Goal: Transaction & Acquisition: Purchase product/service

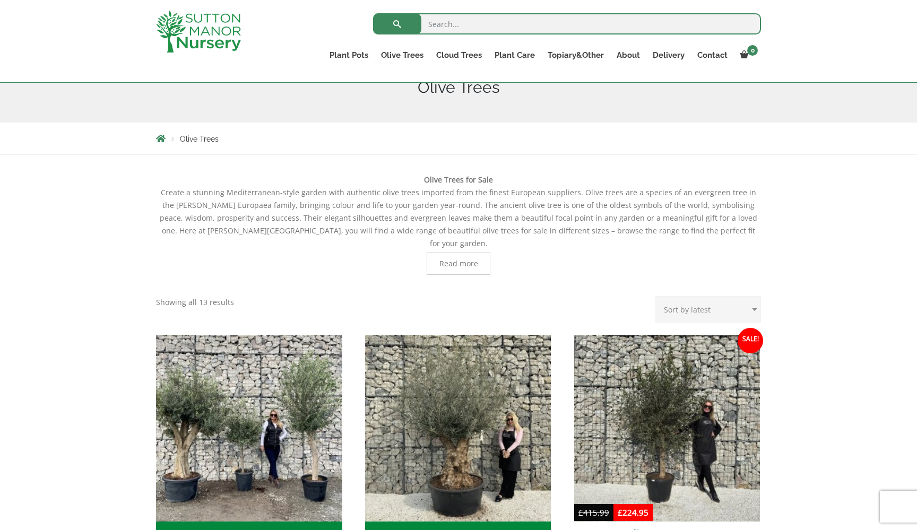
scroll to position [358, 0]
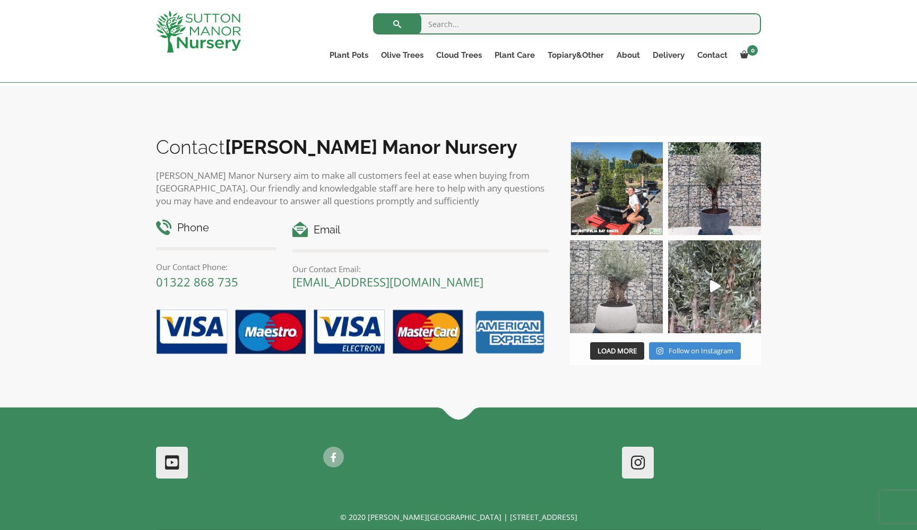
scroll to position [1177, 0]
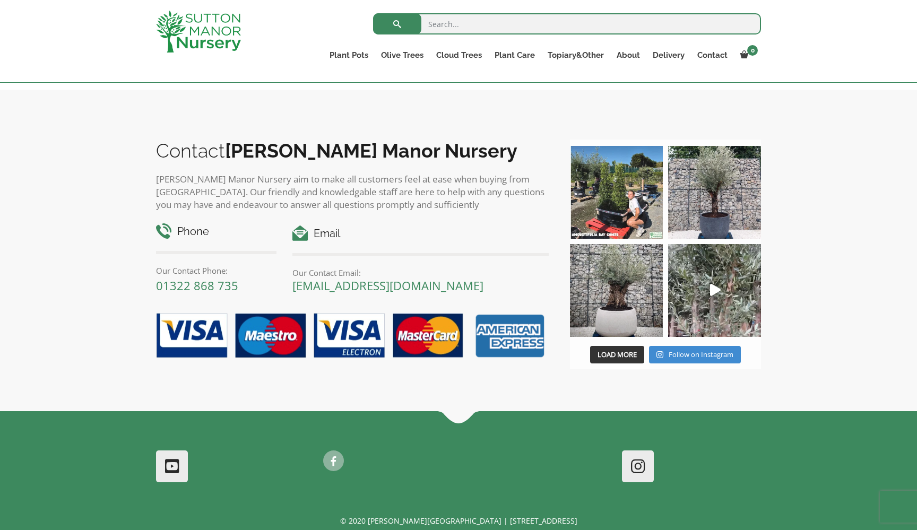
click at [514, 1] on div "Search for: Plant Pots Resin Bonded Pots The Amalfi Pots The Milan Pots The Cap…" at bounding box center [520, 41] width 497 height 82
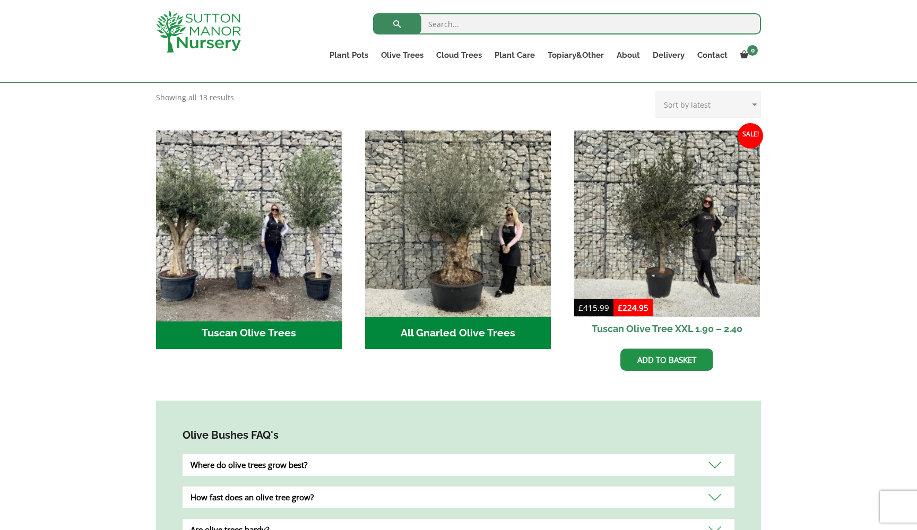
scroll to position [335, 0]
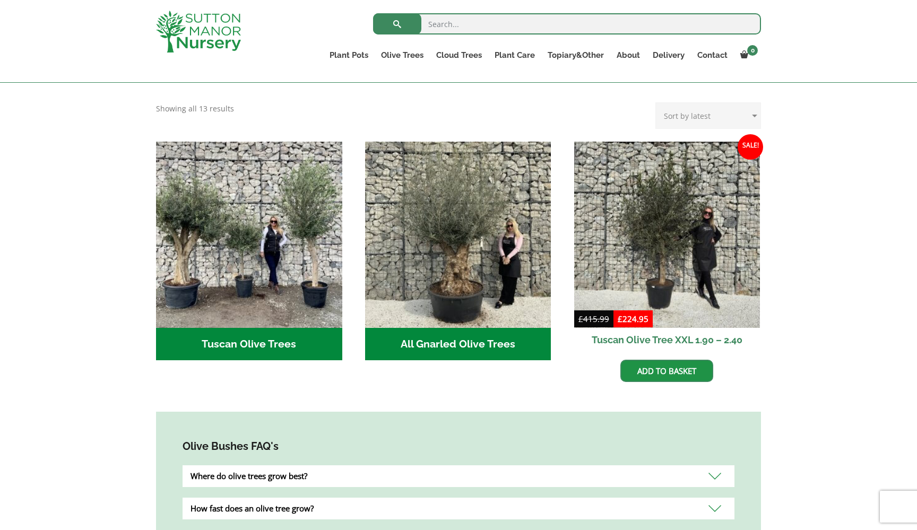
click at [411, 47] on ul "Plant Pots Resin Bonded Pots The Amalfi Pots The Milan Pots The Capri Pots The …" at bounding box center [542, 56] width 438 height 29
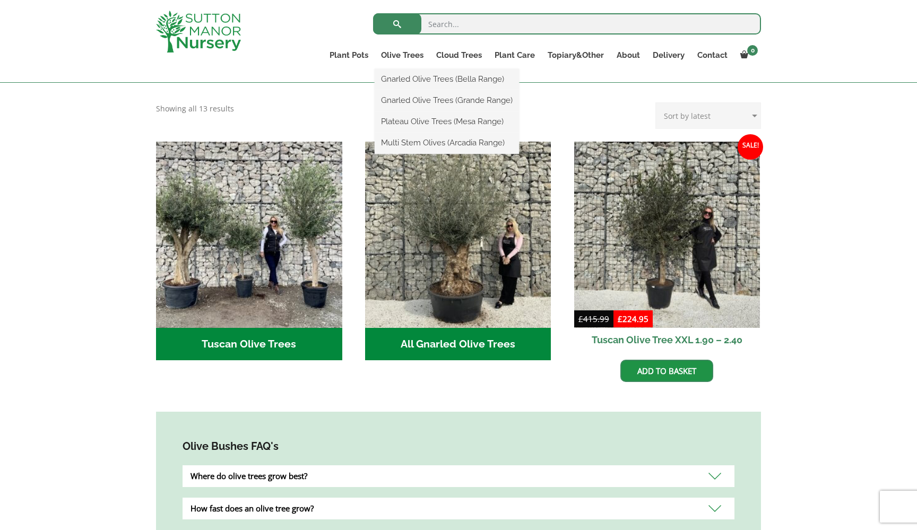
click at [404, 69] on ul "Gnarled Olive Trees (Bella Range) Gnarled Olive Trees (Grande Range) Plateau Ol…" at bounding box center [447, 111] width 144 height 85
click at [402, 55] on link "Olive Trees" at bounding box center [402, 55] width 55 height 15
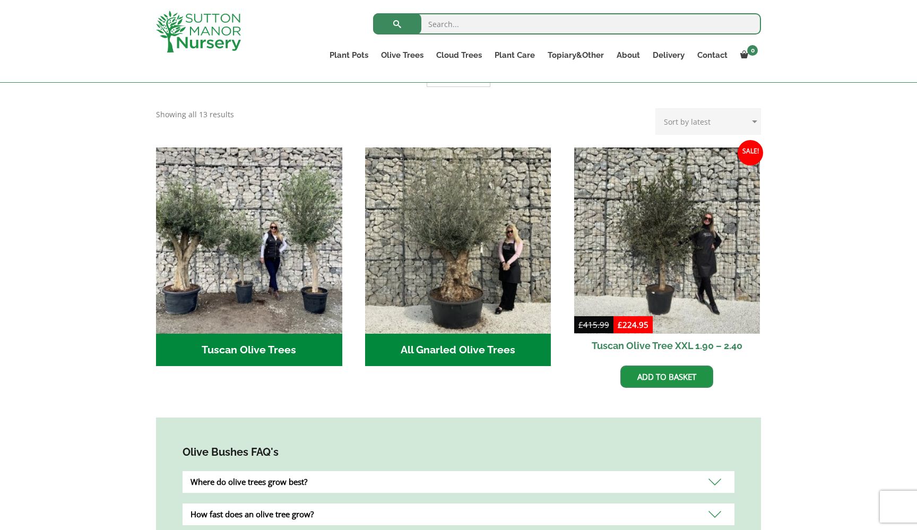
click at [278, 340] on h2 "Tuscan Olive Trees (2)" at bounding box center [249, 350] width 186 height 33
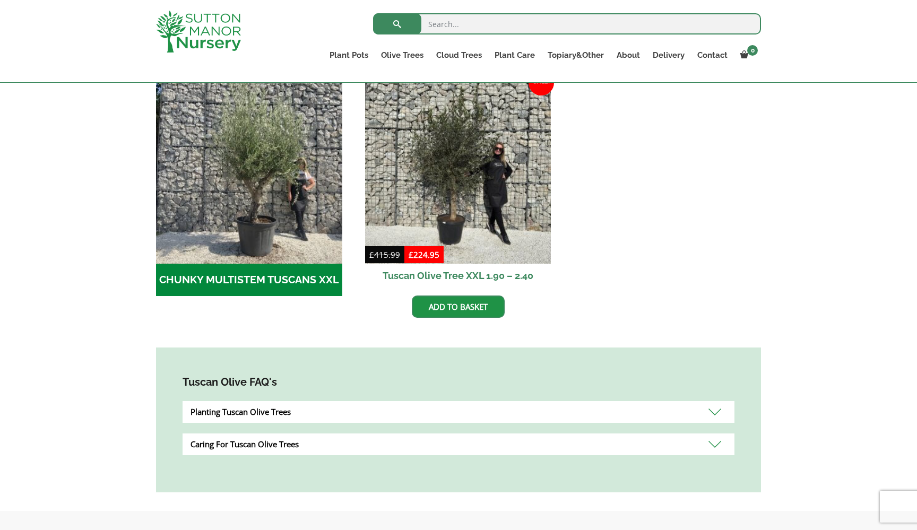
scroll to position [178, 0]
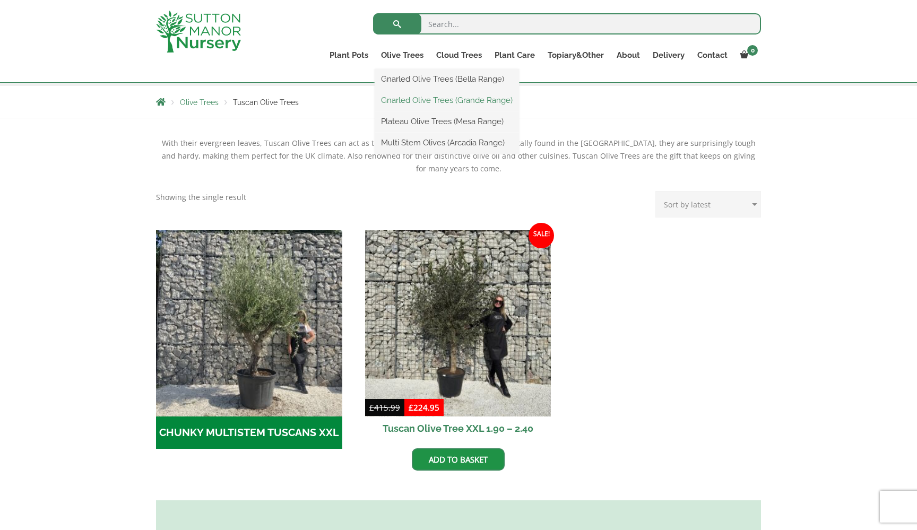
click at [417, 98] on link "Gnarled Olive Trees (Grande Range)" at bounding box center [447, 100] width 144 height 16
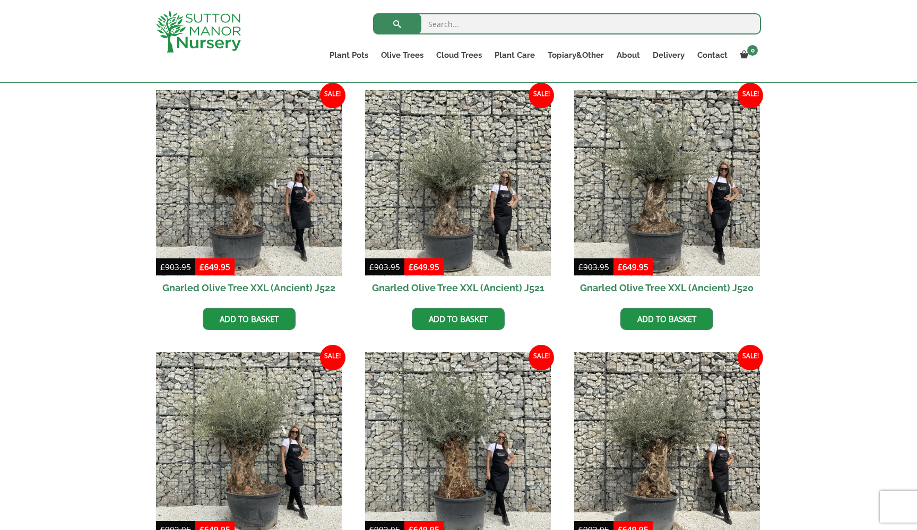
scroll to position [188, 0]
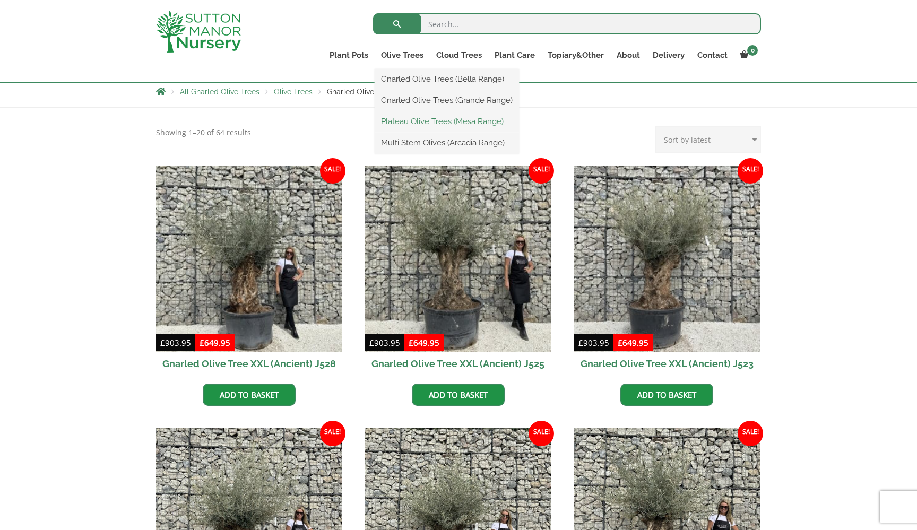
click at [424, 125] on link "Plateau Olive Trees (Mesa Range)" at bounding box center [447, 122] width 144 height 16
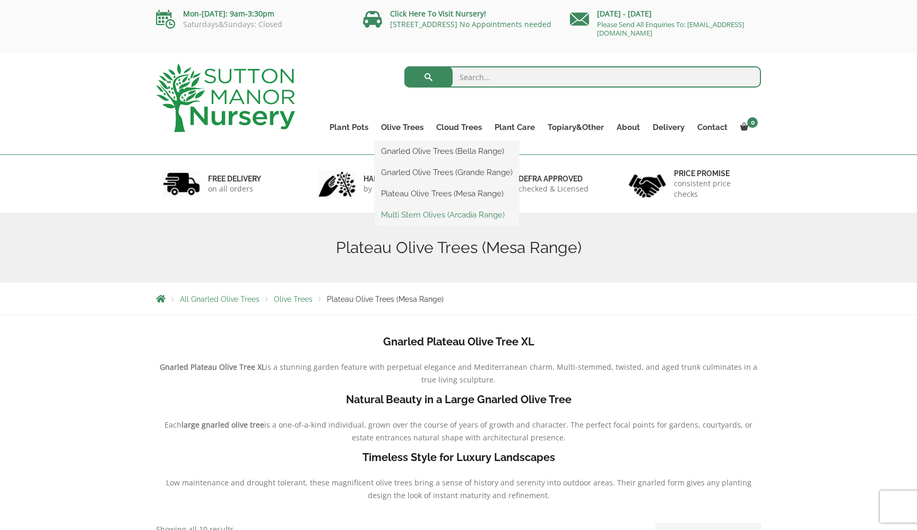
click at [422, 219] on link "Multi Stem Olives (Arcadia Range)" at bounding box center [447, 215] width 144 height 16
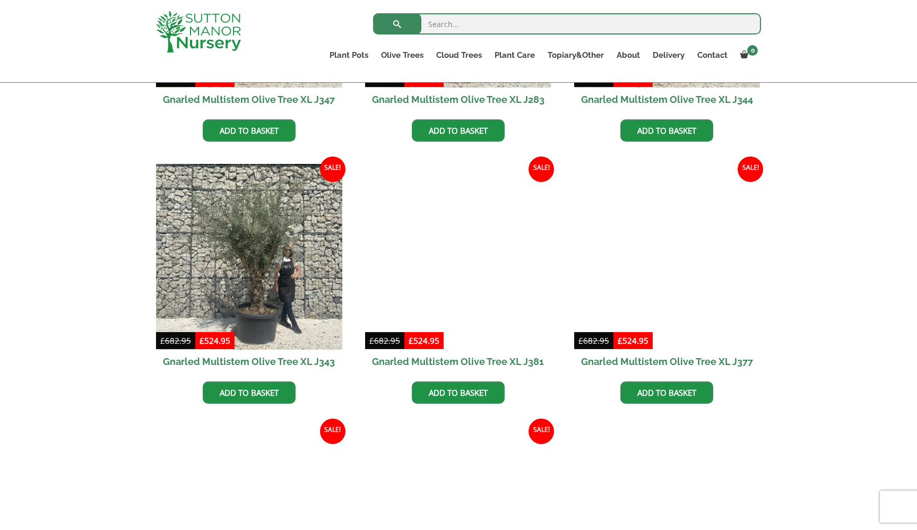
scroll to position [1467, 0]
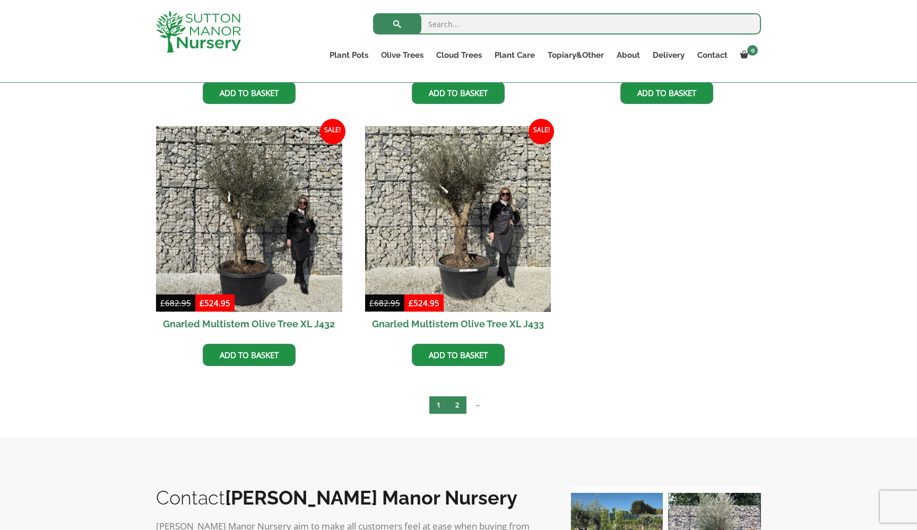
click at [459, 413] on link "2" at bounding box center [457, 406] width 19 height 18
